Goal: Task Accomplishment & Management: Manage account settings

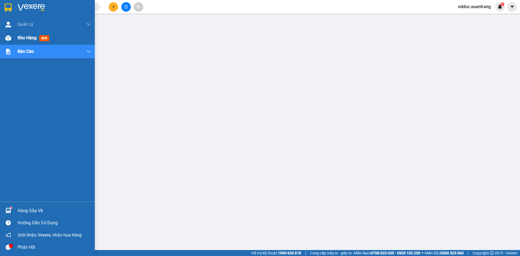
click at [8, 38] on img at bounding box center [8, 38] width 6 height 6
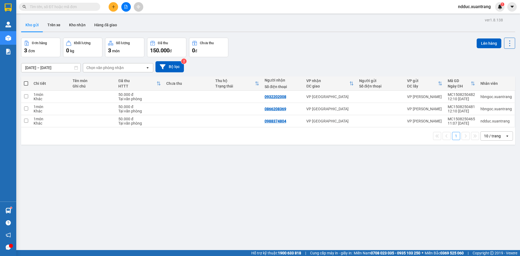
drag, startPoint x: 115, startPoint y: 184, endPoint x: 114, endPoint y: 181, distance: 2.8
click at [115, 183] on div "ver 1.8.138 Kho gửi Trên xe Kho nhận Hàng đã giao Đơn hàng 3 đơn Khối lượng 0 k…" at bounding box center [268, 144] width 498 height 256
click at [481, 97] on icon at bounding box center [483, 97] width 4 height 4
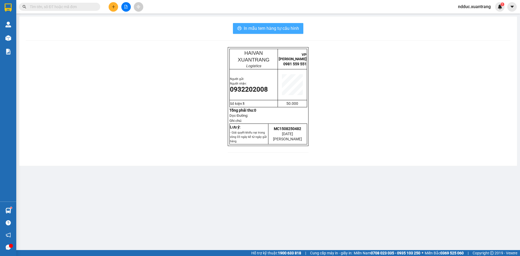
click at [295, 29] on span "In mẫu tem hàng tự cấu hình" at bounding box center [271, 28] width 55 height 7
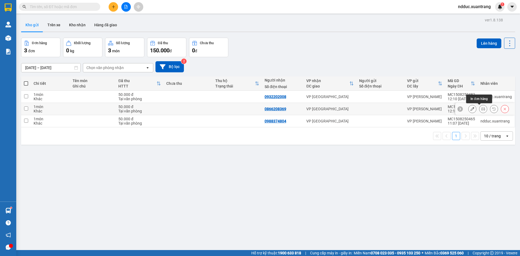
click at [481, 110] on button at bounding box center [483, 108] width 8 height 9
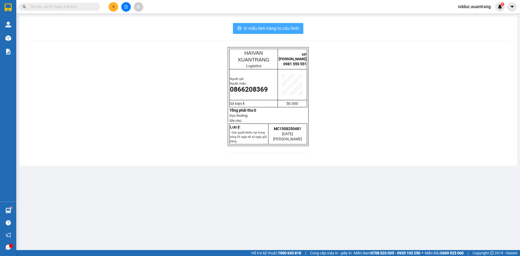
click at [290, 26] on span "In mẫu tem hàng tự cấu hình" at bounding box center [271, 28] width 55 height 7
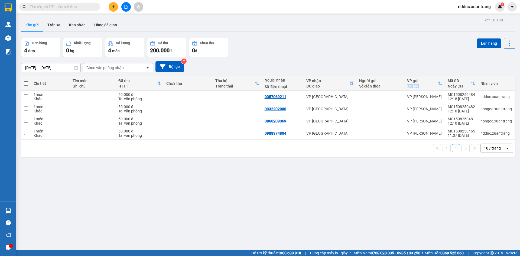
drag, startPoint x: 436, startPoint y: 83, endPoint x: 477, endPoint y: 53, distance: 50.9
click at [440, 83] on div "VP gửi ĐC lấy" at bounding box center [424, 83] width 35 height 11
click at [481, 97] on icon at bounding box center [483, 97] width 4 height 4
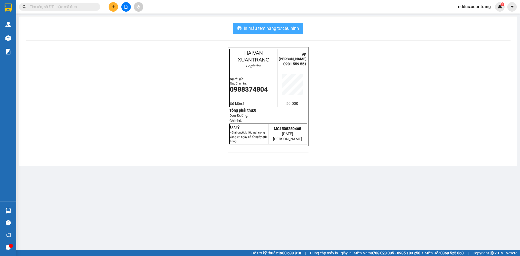
click at [264, 29] on span "In mẫu tem hàng tự cấu hình" at bounding box center [271, 28] width 55 height 7
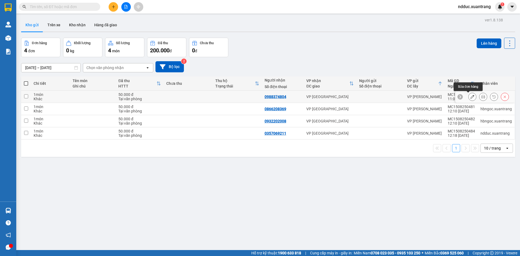
click at [471, 97] on icon at bounding box center [473, 97] width 4 height 4
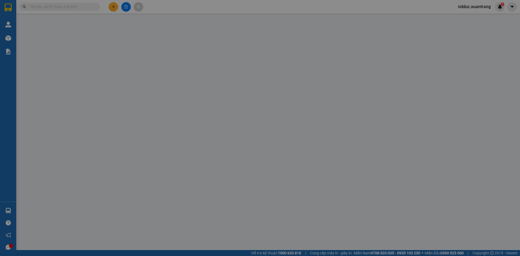
type input "0988374804"
type input "50.000"
type input "0"
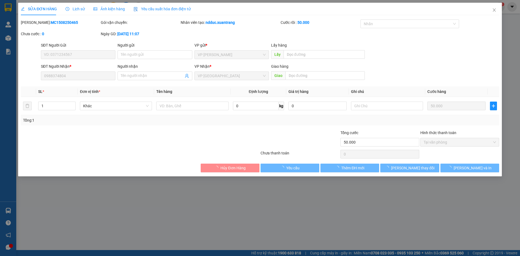
click at [74, 8] on span "Lịch sử" at bounding box center [75, 9] width 19 height 4
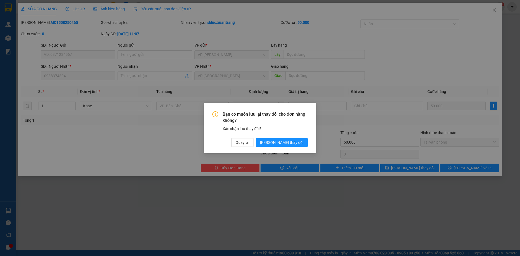
click at [295, 142] on span "Lưu thay đổi" at bounding box center [281, 143] width 43 height 6
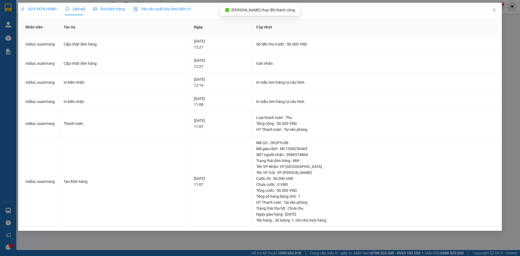
click at [103, 8] on span "Ảnh kiện hàng" at bounding box center [108, 9] width 31 height 4
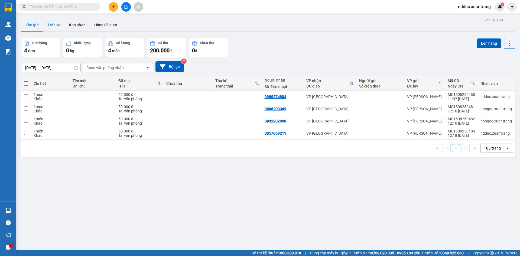
click at [55, 25] on button "Trên xe" at bounding box center [54, 24] width 22 height 13
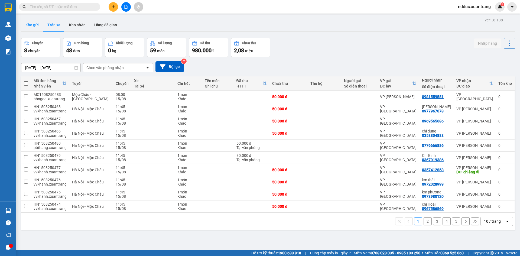
click at [33, 25] on button "Kho gửi" at bounding box center [32, 24] width 22 height 13
